Goal: Navigation & Orientation: Find specific page/section

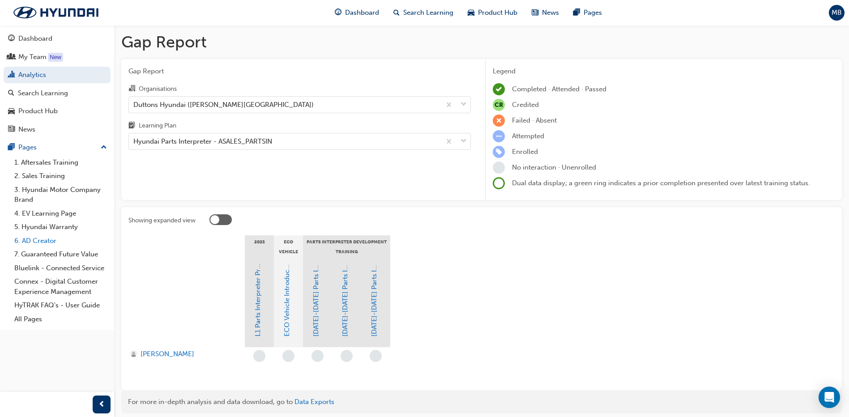
click at [43, 234] on link "6. AD Creator" at bounding box center [61, 241] width 100 height 14
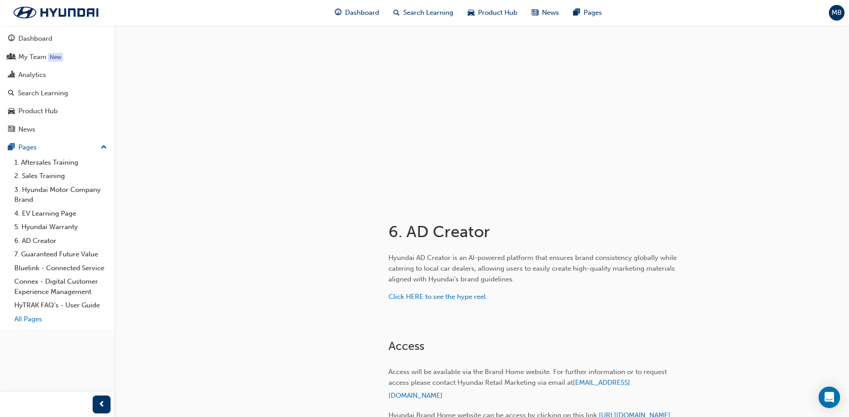
click at [30, 316] on link "All Pages" at bounding box center [61, 319] width 100 height 14
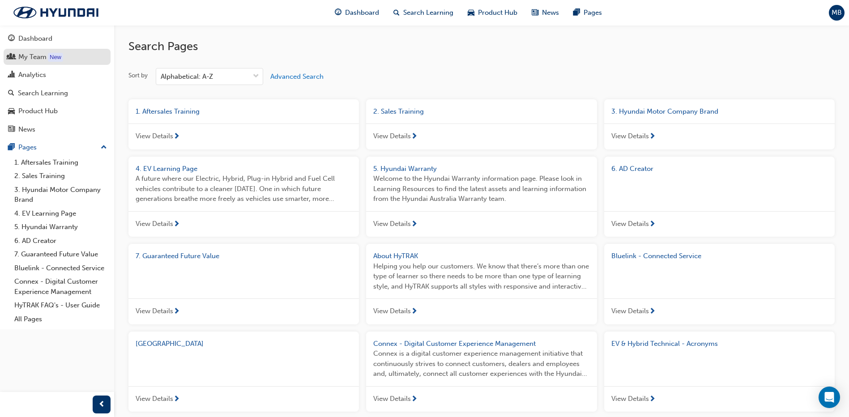
click at [34, 60] on div "My Team" at bounding box center [32, 57] width 28 height 10
